Goal: Navigation & Orientation: Find specific page/section

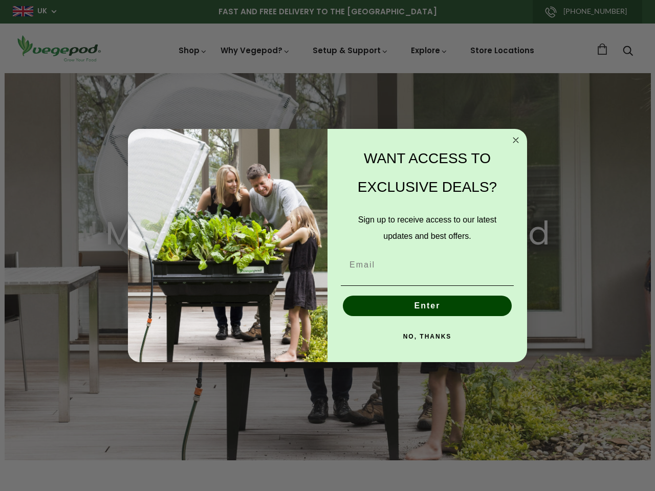
scroll to position [0, 2330]
click at [327, 246] on div "WANT ACCESS TO EXCLUSIVE DEALS? Sign up to receive access to our latest updates…" at bounding box center [421, 245] width 189 height 213
click at [516, 140] on icon "Close dialog" at bounding box center [515, 140] width 5 height 5
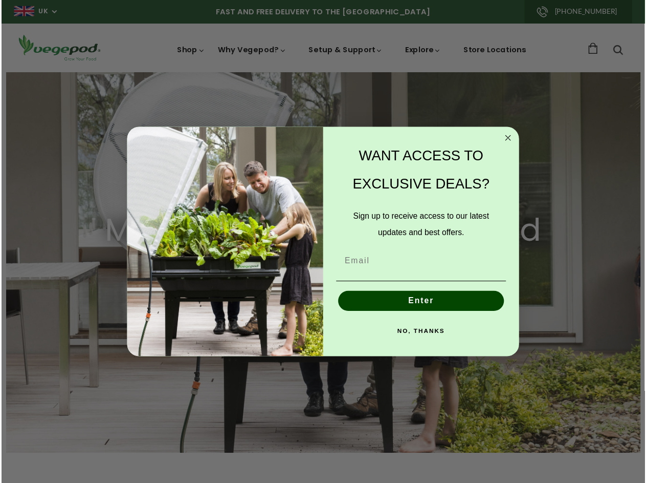
scroll to position [0, 2485]
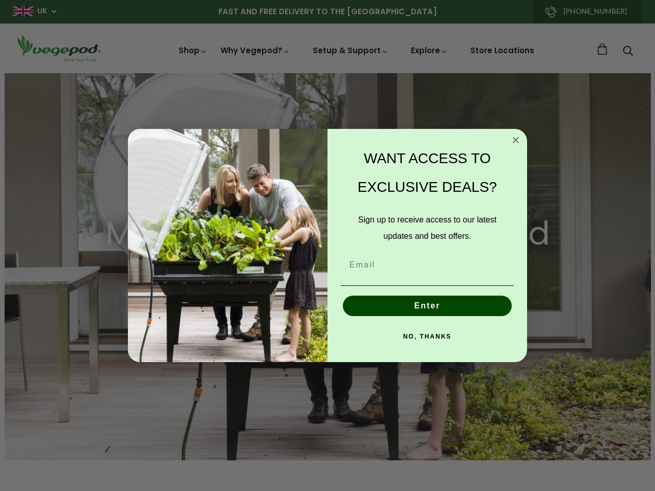
click at [427, 306] on button "Enter" at bounding box center [427, 306] width 169 height 20
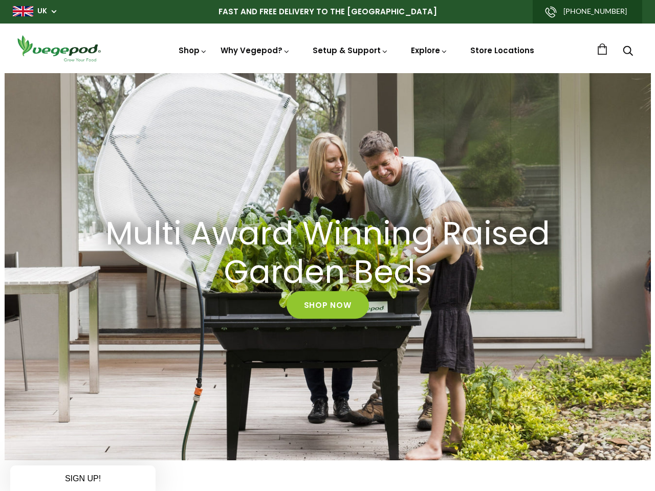
click at [427, 345] on div "NO, THANKS" at bounding box center [427, 360] width 179 height 31
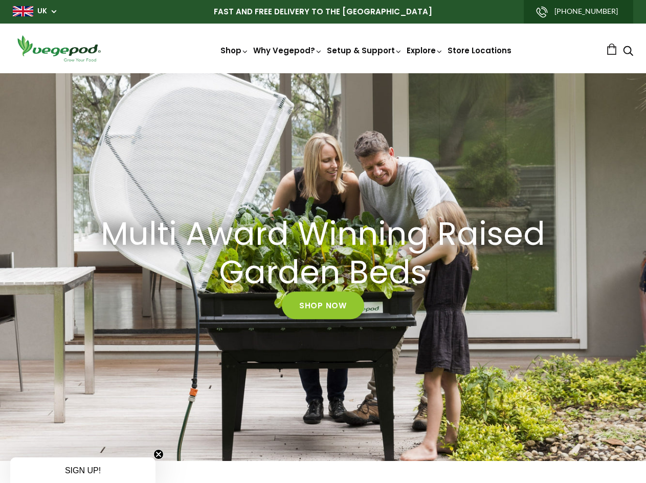
scroll to position [0, 153]
